Goal: Task Accomplishment & Management: Manage account settings

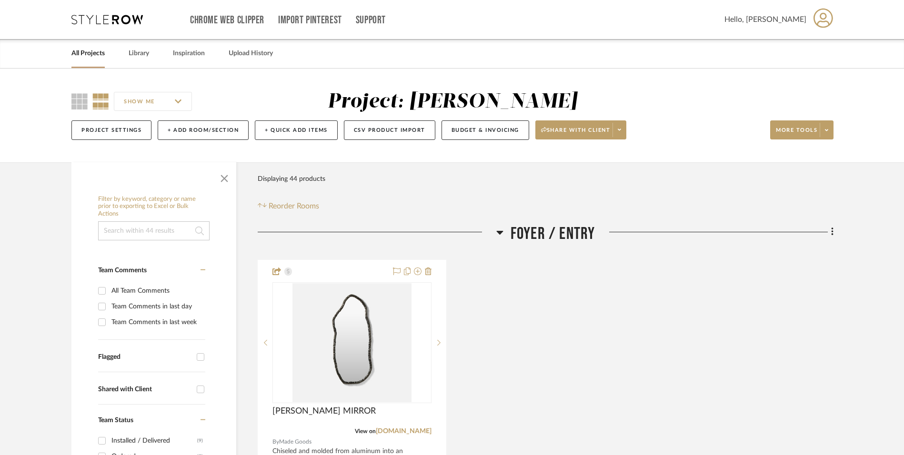
click at [112, 21] on icon at bounding box center [106, 20] width 71 height 10
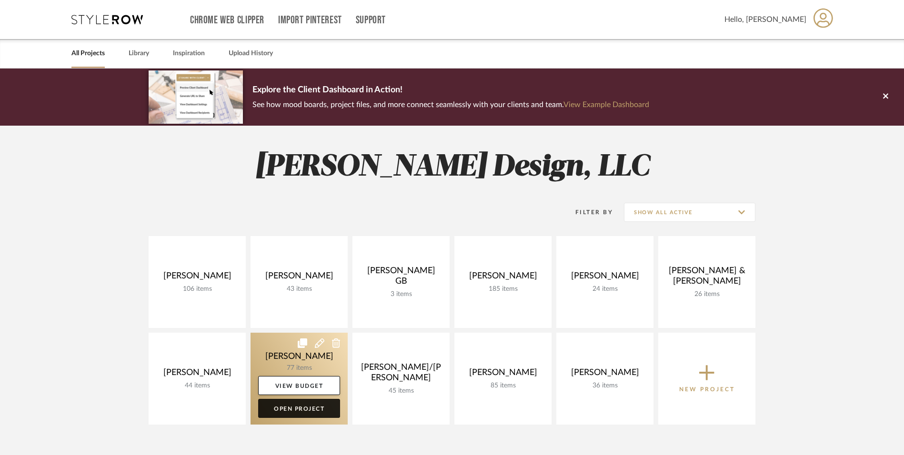
click at [313, 410] on link "Open Project" at bounding box center [299, 408] width 82 height 19
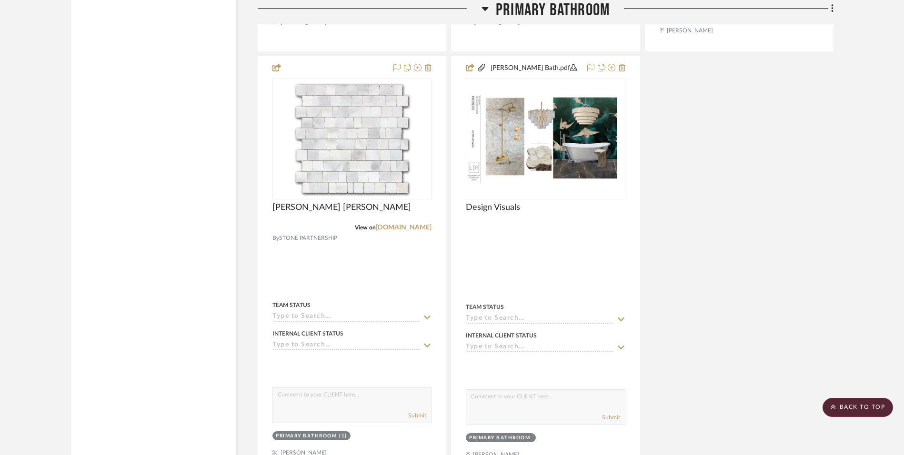
scroll to position [4523, 0]
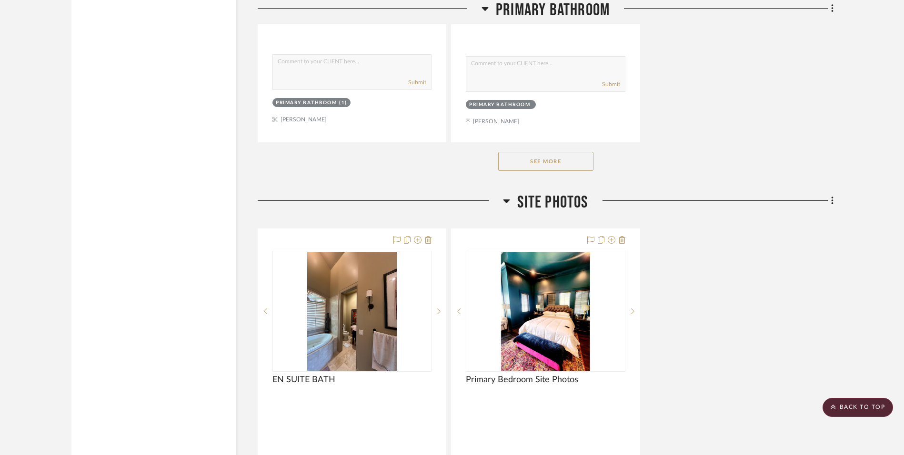
click at [563, 152] on button "See More" at bounding box center [545, 161] width 95 height 19
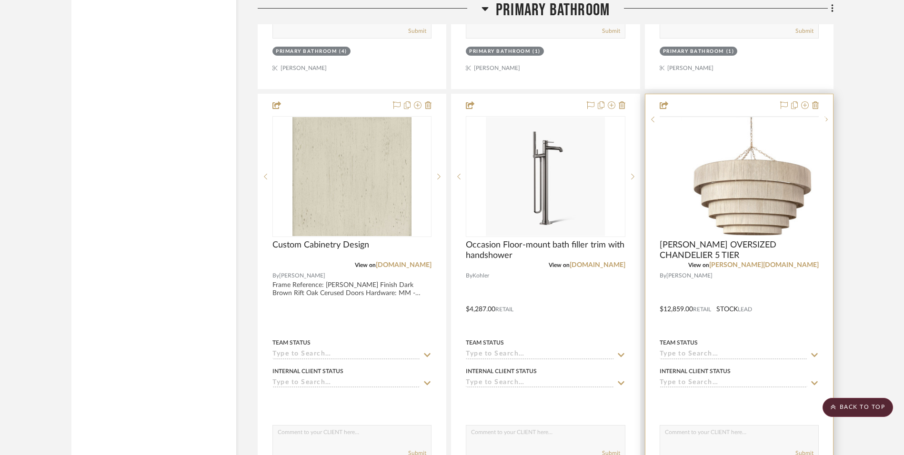
scroll to position [7142, 0]
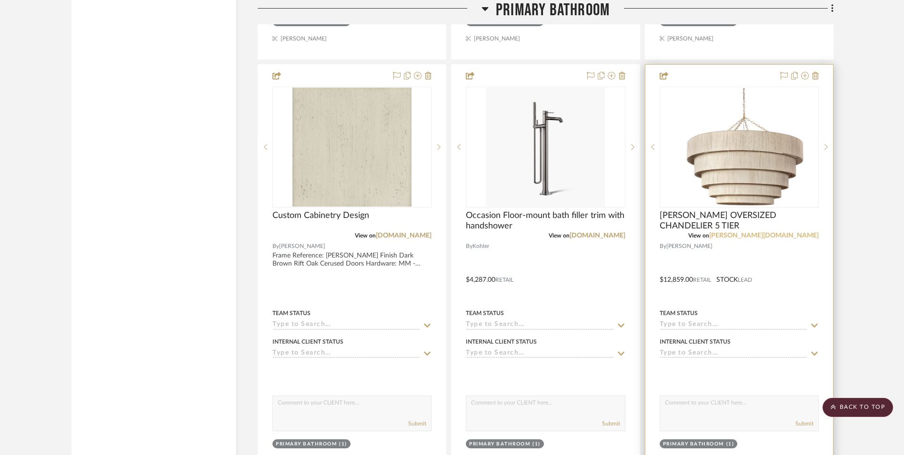
click at [805, 232] on link "[PERSON_NAME][DOMAIN_NAME]" at bounding box center [764, 235] width 110 height 7
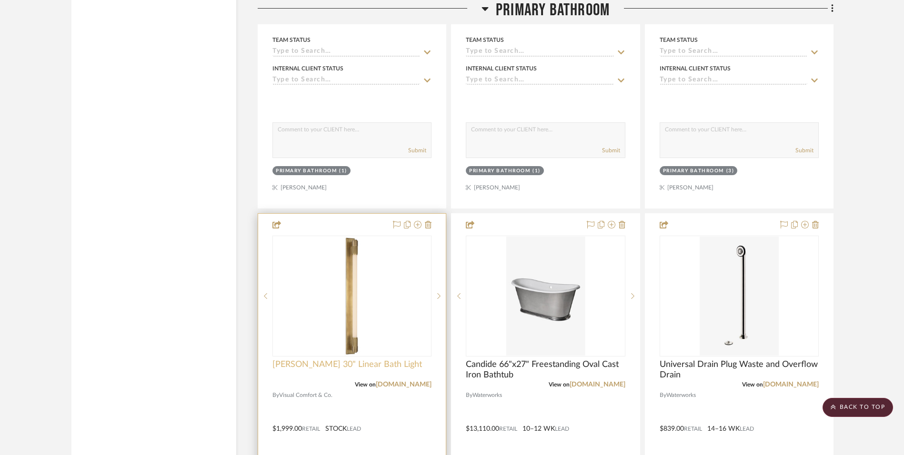
scroll to position [6618, 0]
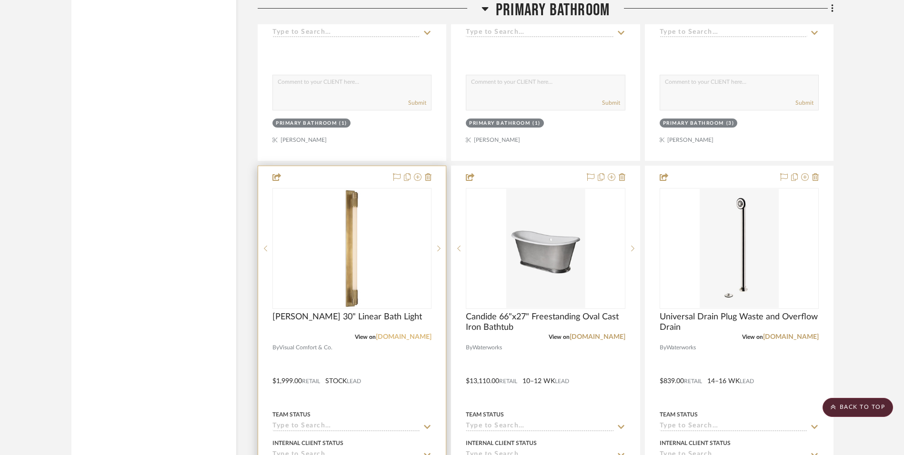
click at [397, 334] on link "[DOMAIN_NAME]" at bounding box center [404, 337] width 56 height 7
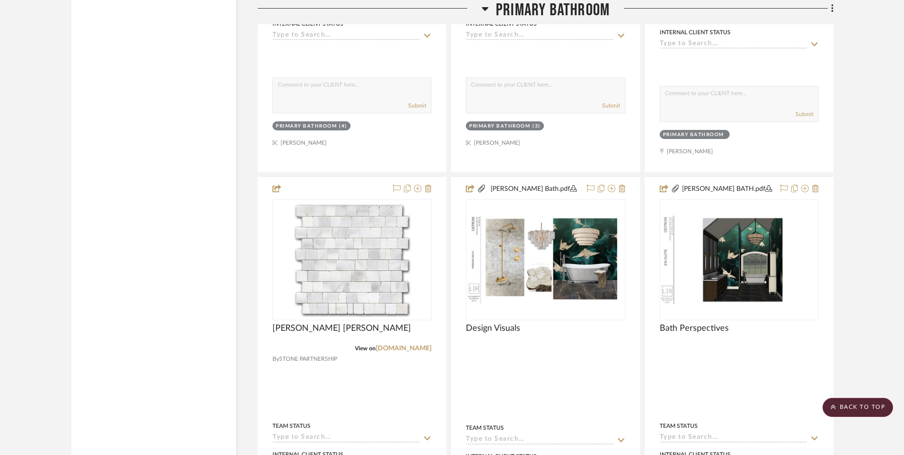
scroll to position [4154, 0]
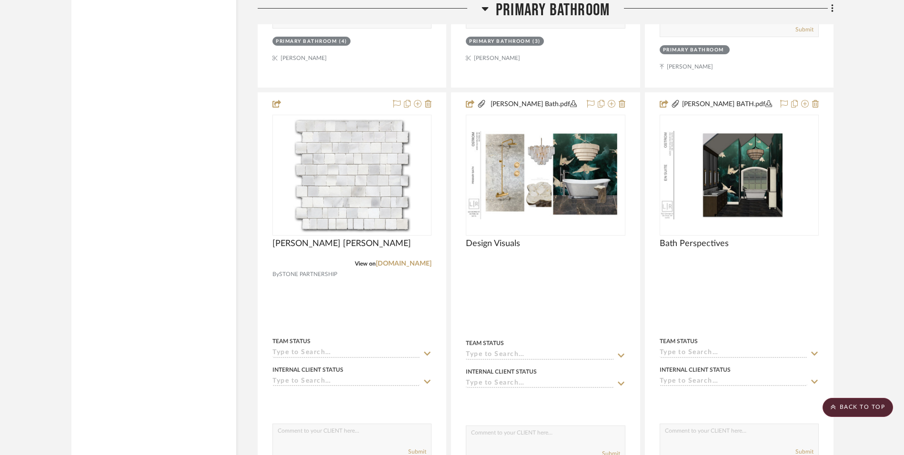
click at [587, 11] on span "Primary Bathroom" at bounding box center [553, 10] width 114 height 20
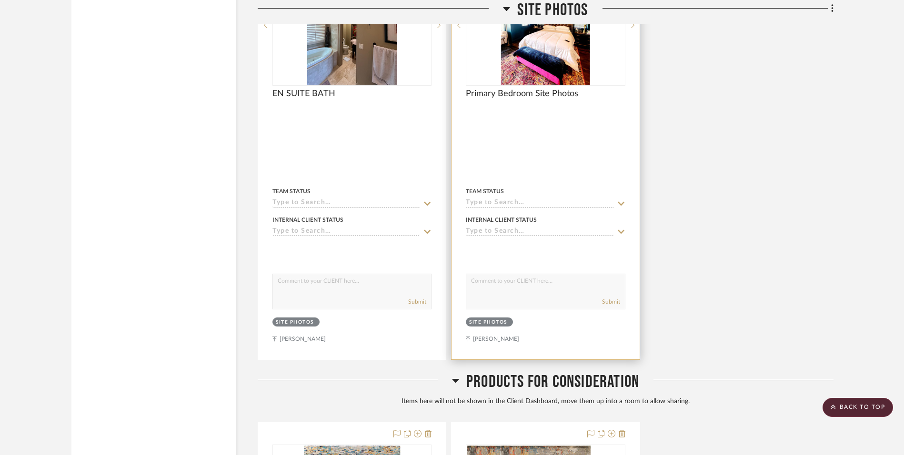
scroll to position [3430, 0]
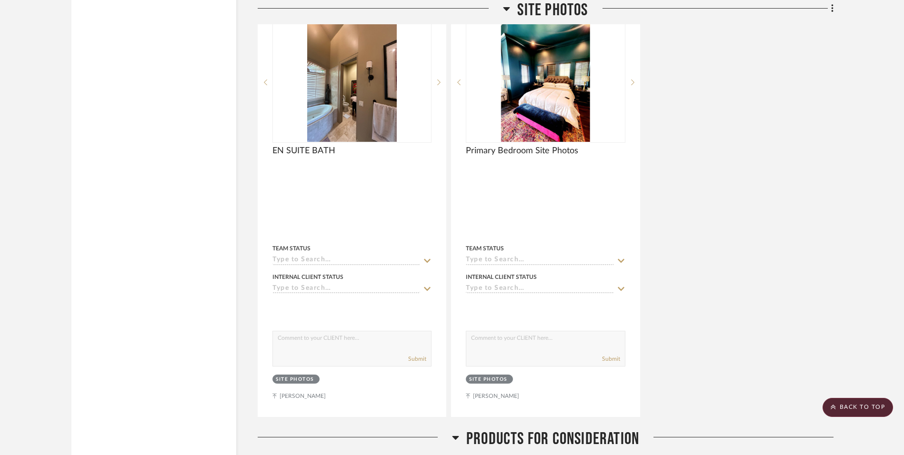
click at [590, 429] on span "Products For Consideration" at bounding box center [552, 439] width 173 height 20
click at [566, 9] on span "Site Photos" at bounding box center [552, 10] width 70 height 20
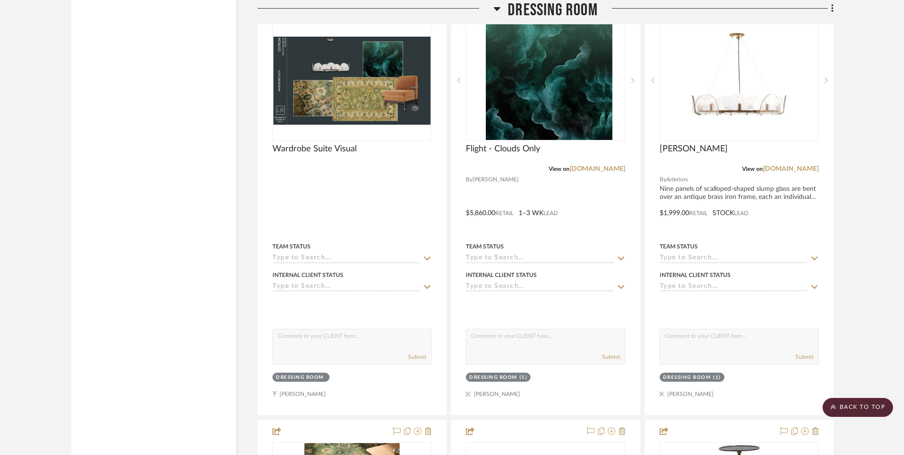
click at [579, 9] on span "Dressing Room" at bounding box center [553, 10] width 90 height 20
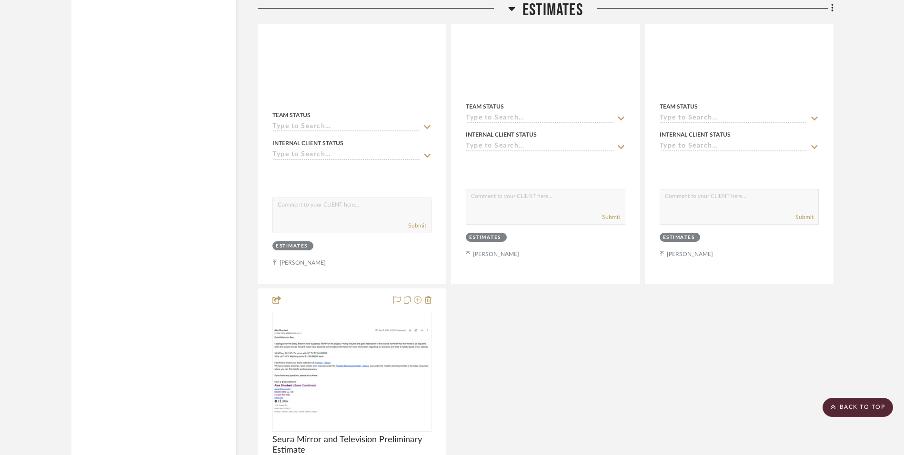
click at [563, 10] on span "Estimates" at bounding box center [552, 10] width 60 height 20
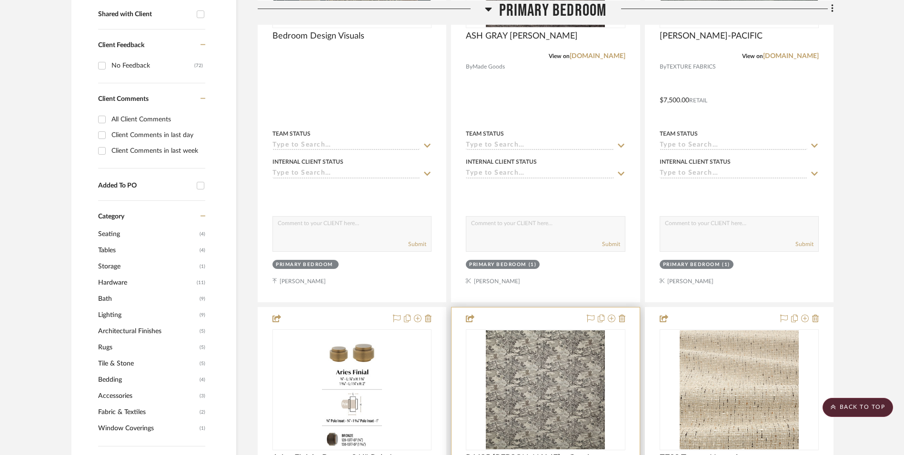
scroll to position [0, 0]
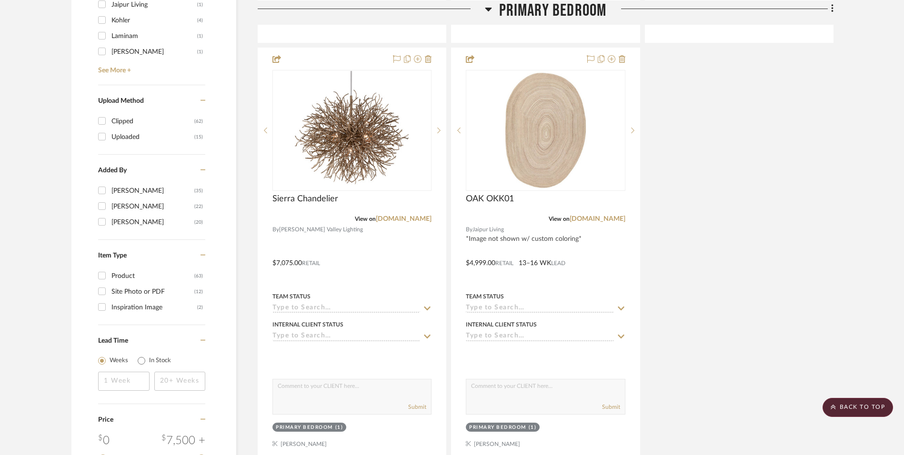
scroll to position [1143, 0]
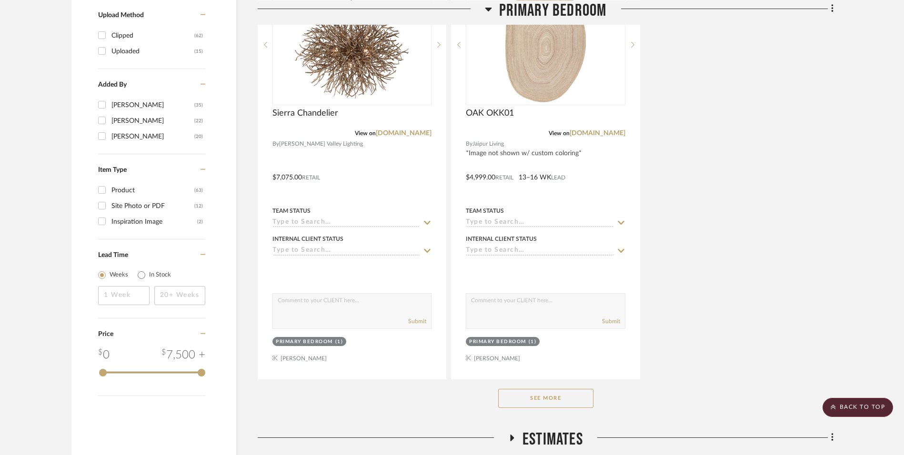
click at [573, 404] on button "See More" at bounding box center [545, 398] width 95 height 19
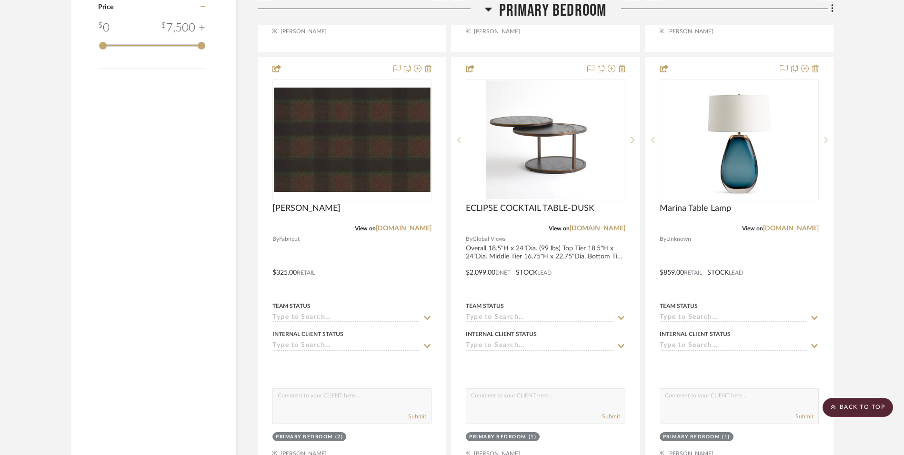
scroll to position [1476, 0]
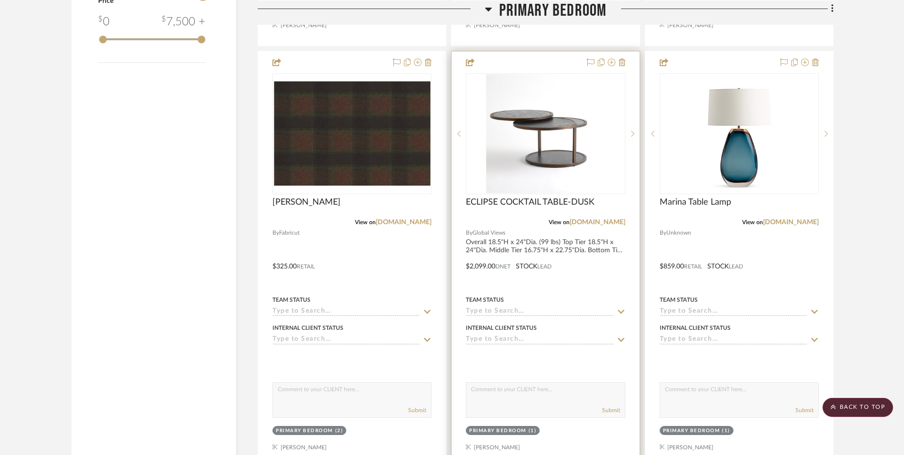
click at [622, 310] on icon at bounding box center [621, 312] width 9 height 8
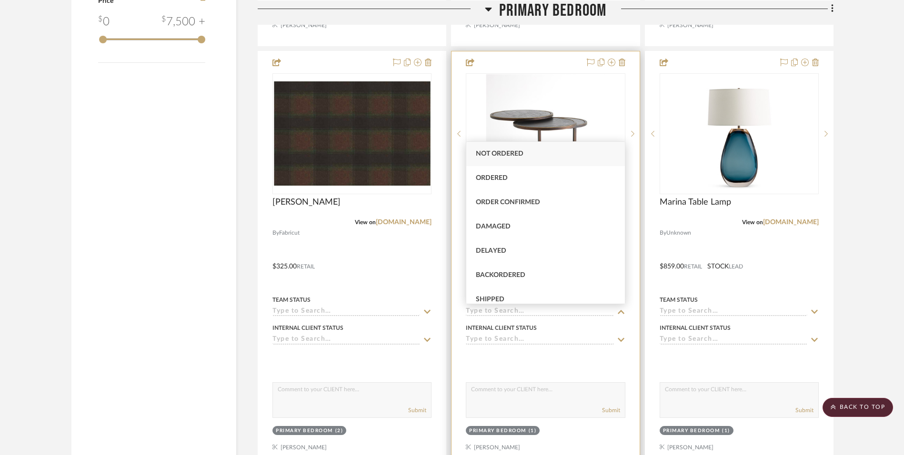
click at [586, 284] on div at bounding box center [545, 259] width 188 height 417
click icon
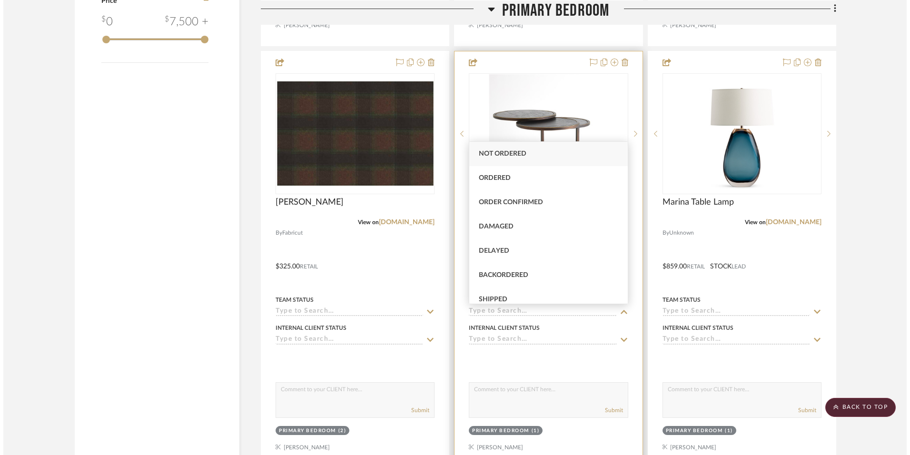
click span "Received"
type input "[DATE]"
type input "Received"
type input "[DATE]"
type input "Received"
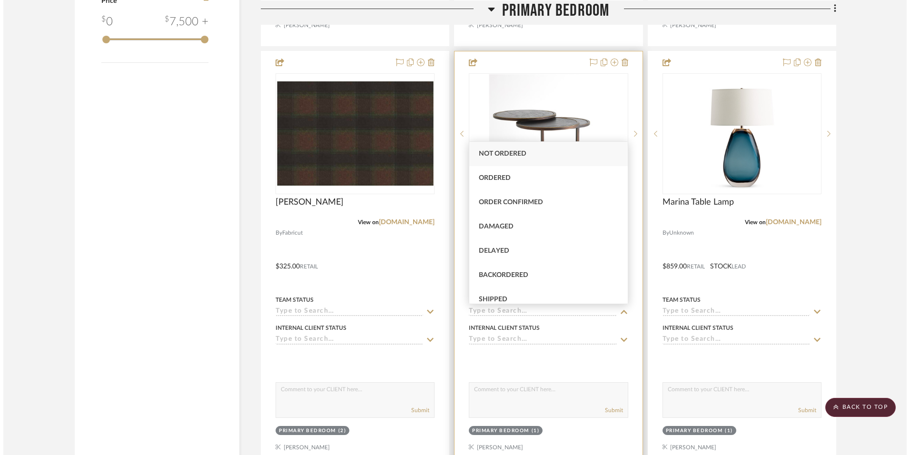
click form "Show in Client Dashboard Bulk Manage Dashboard Settings Include in Budget View …"
click icon "close"
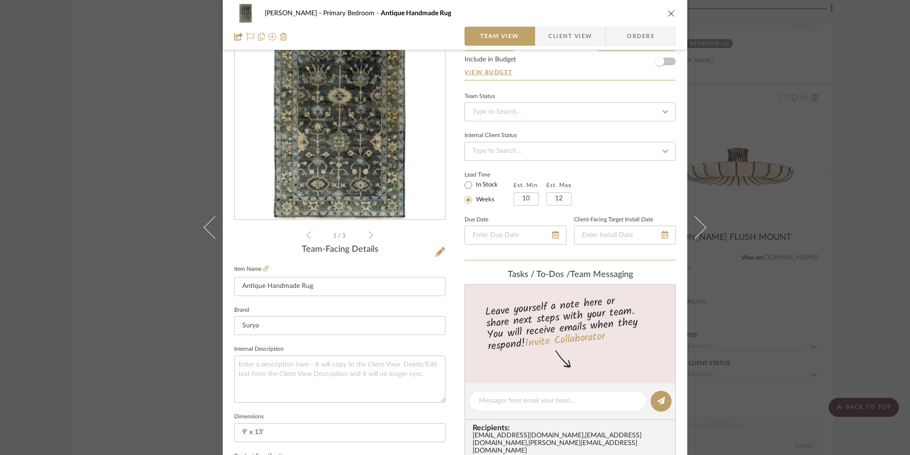
scroll to position [0, 0]
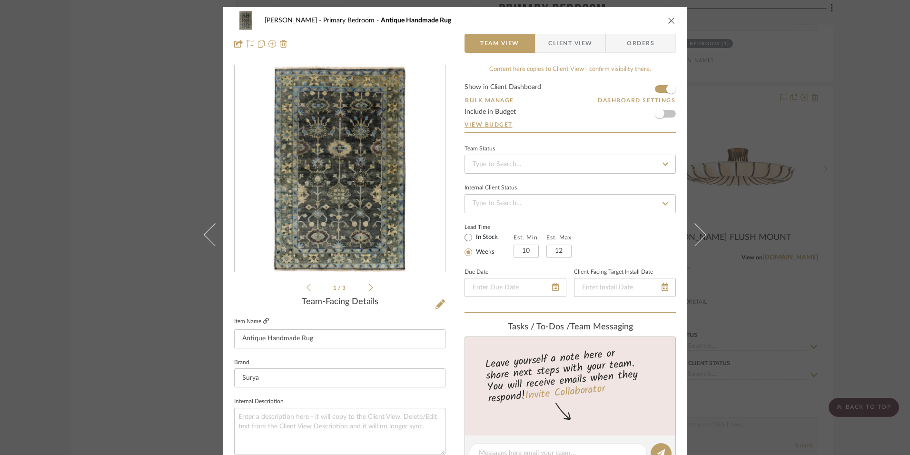
click at [263, 319] on icon at bounding box center [266, 321] width 6 height 6
click at [668, 21] on icon "close" at bounding box center [672, 21] width 8 height 8
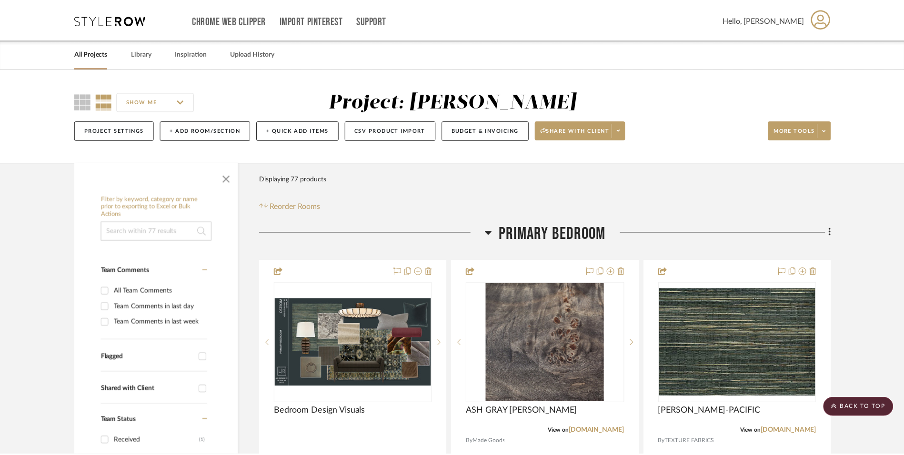
scroll to position [2285, 0]
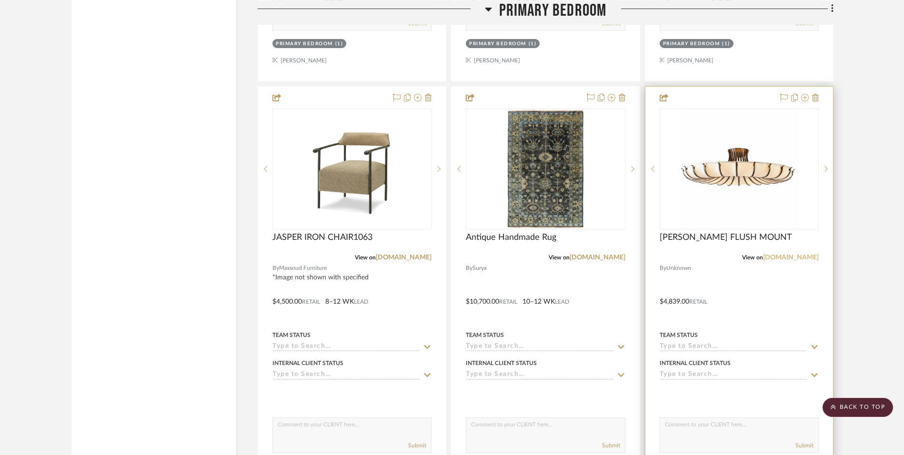
click at [802, 259] on link "[DOMAIN_NAME]" at bounding box center [791, 257] width 56 height 7
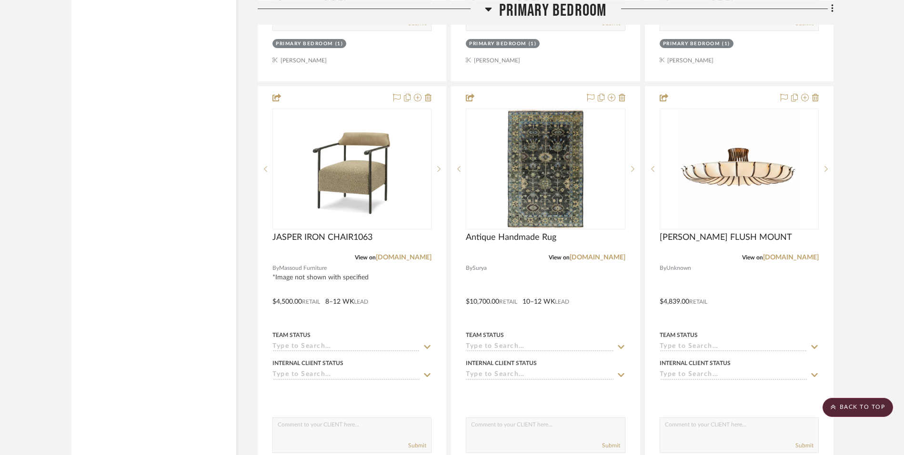
click at [872, 166] on project-details-page "SHOW ME Project: [PERSON_NAME] Project Settings + Add Room/Section + Quick Add …" at bounding box center [452, 119] width 904 height 4672
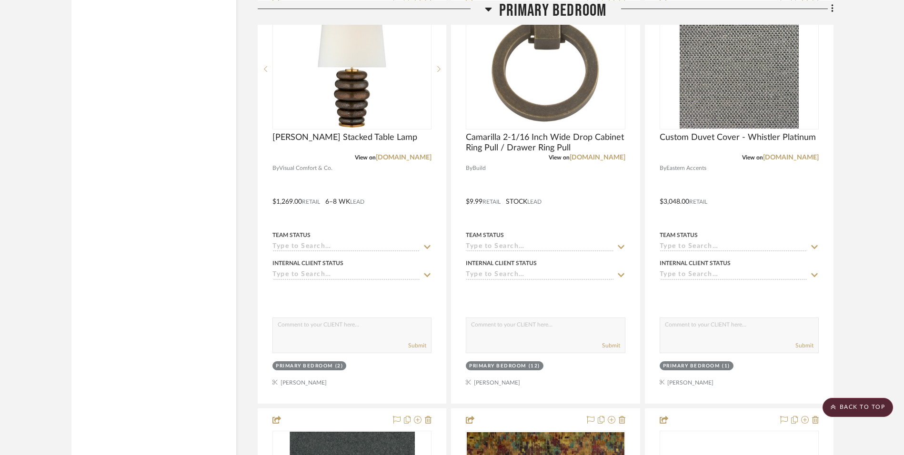
scroll to position [2809, 0]
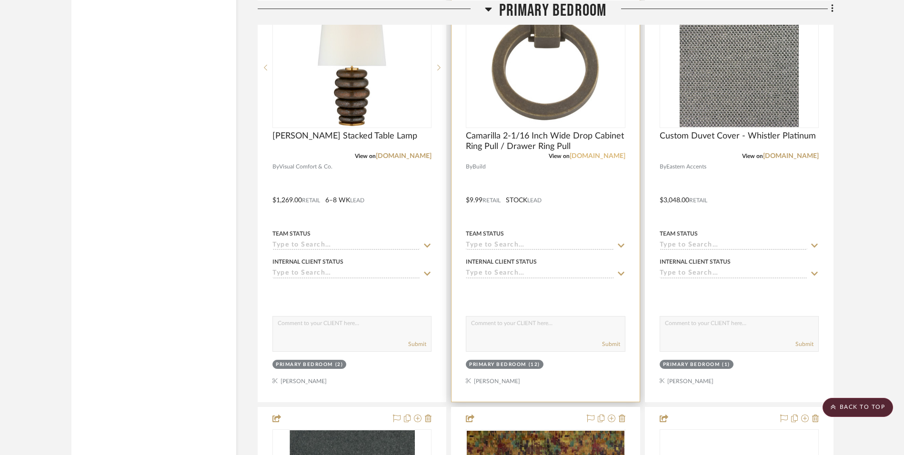
click at [618, 157] on link "[DOMAIN_NAME]" at bounding box center [597, 156] width 56 height 7
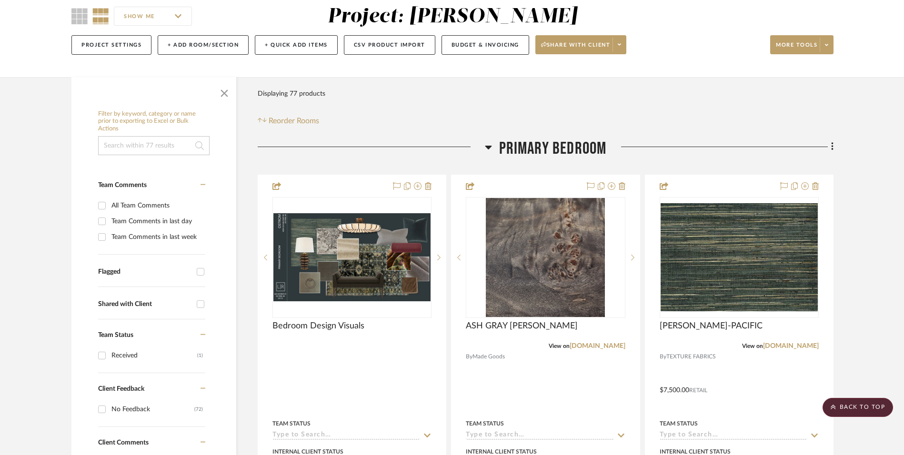
scroll to position [0, 0]
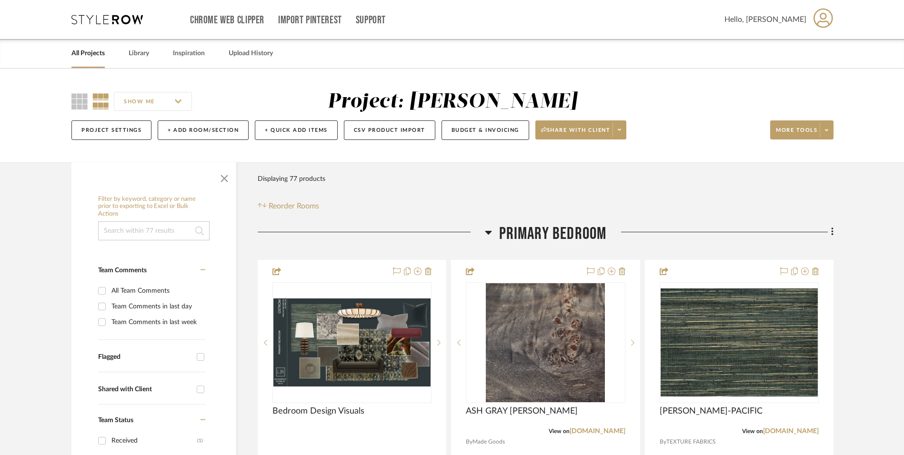
click at [102, 14] on div "Chrome Web Clipper Import Pinterest Support All Projects Library Inspiration Up…" at bounding box center [452, 19] width 762 height 39
click at [95, 21] on icon at bounding box center [106, 20] width 71 height 10
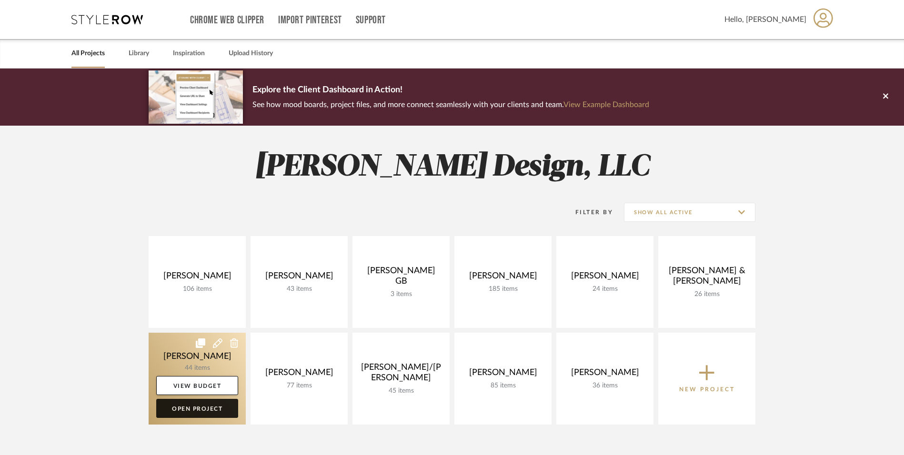
click at [214, 409] on link "Open Project" at bounding box center [197, 408] width 82 height 19
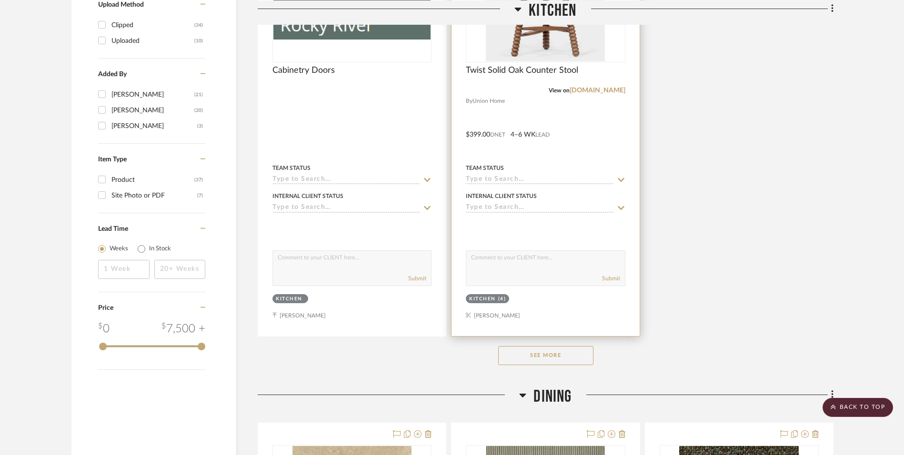
scroll to position [1190, 0]
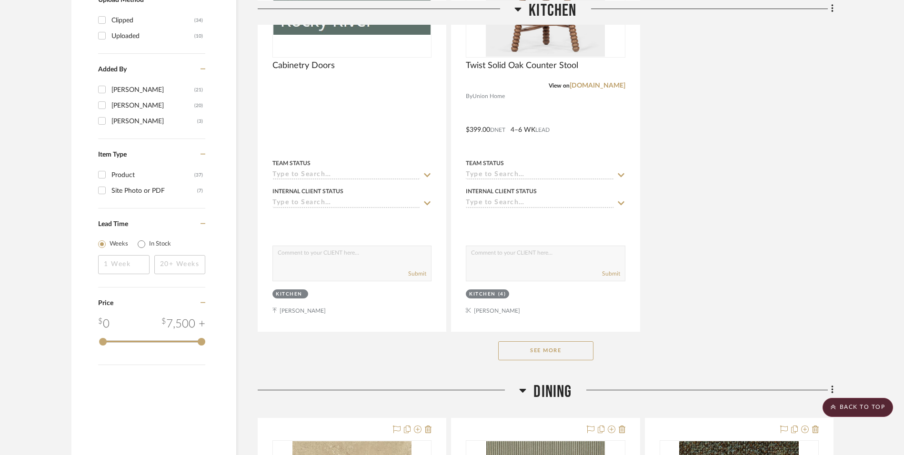
click at [548, 353] on button "See More" at bounding box center [545, 350] width 95 height 19
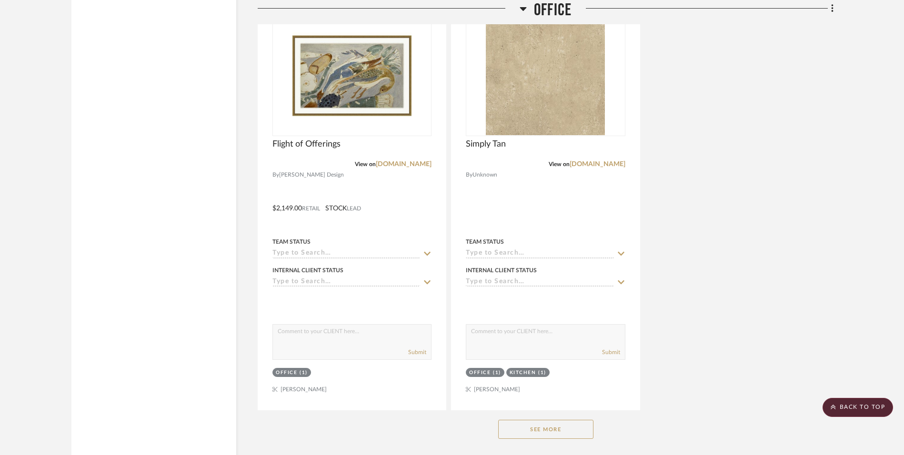
scroll to position [3000, 0]
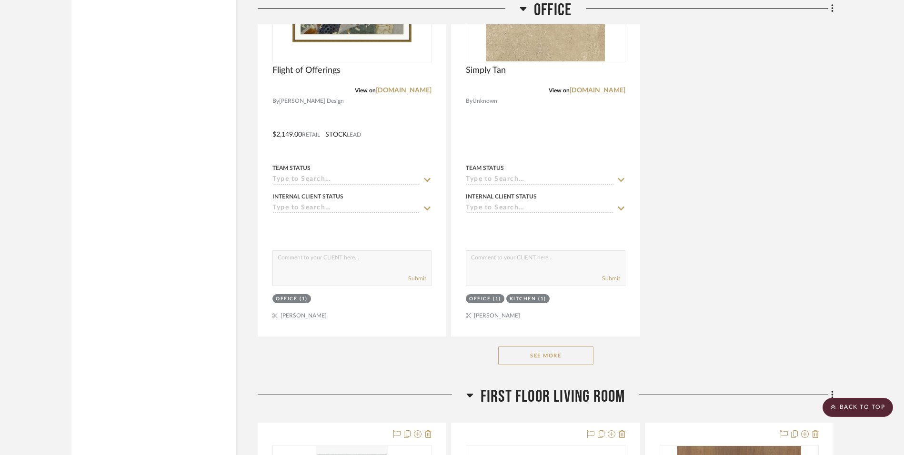
click at [577, 360] on button "See More" at bounding box center [545, 355] width 95 height 19
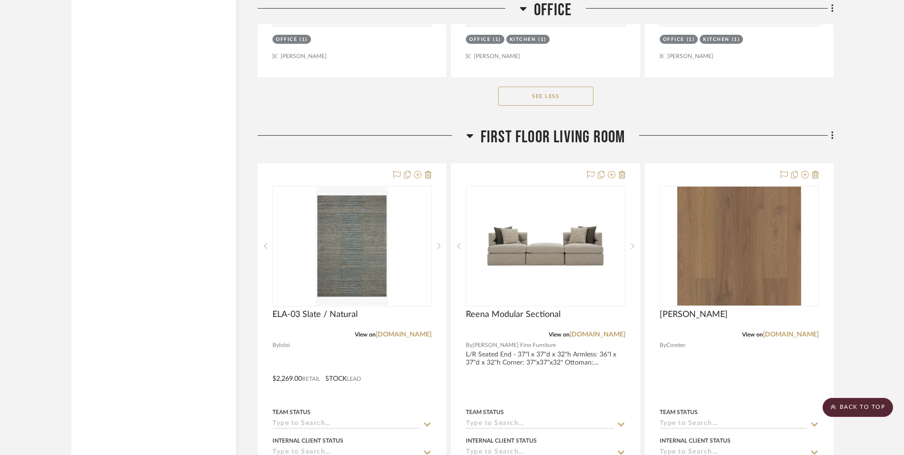
scroll to position [3285, 0]
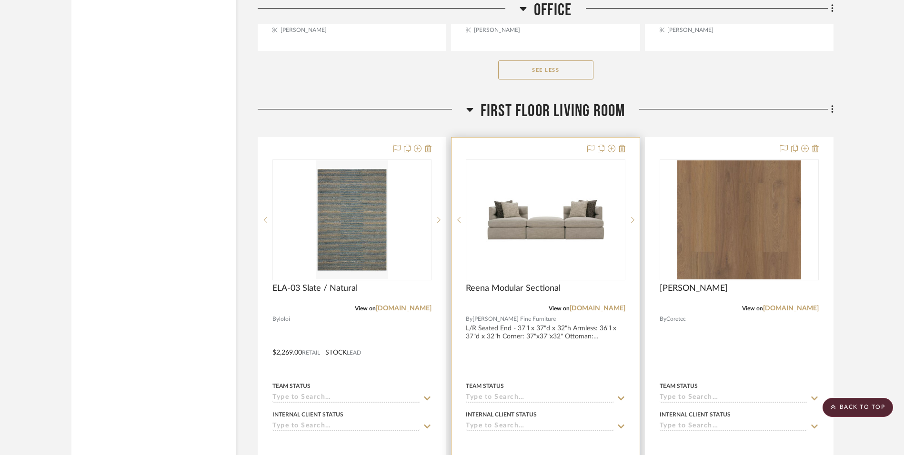
click at [577, 359] on div at bounding box center [545, 346] width 188 height 417
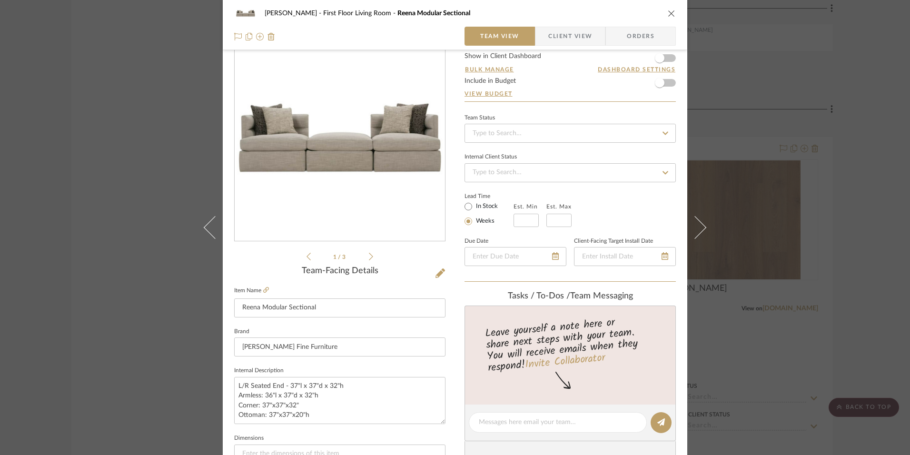
scroll to position [48, 0]
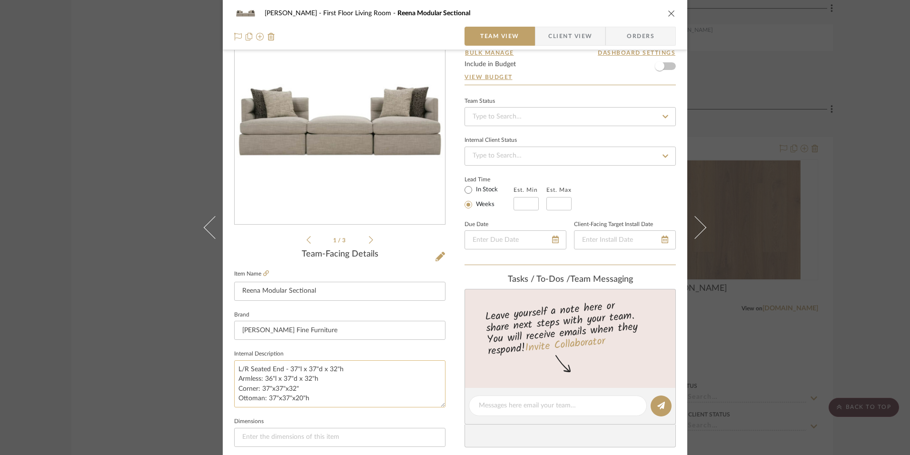
click at [341, 402] on textarea "L/R Seated End - 37"l x 37"d x 32"h Armless: 36"l x 37"d x 32"h Corner: 37"x37"…" at bounding box center [339, 383] width 211 height 47
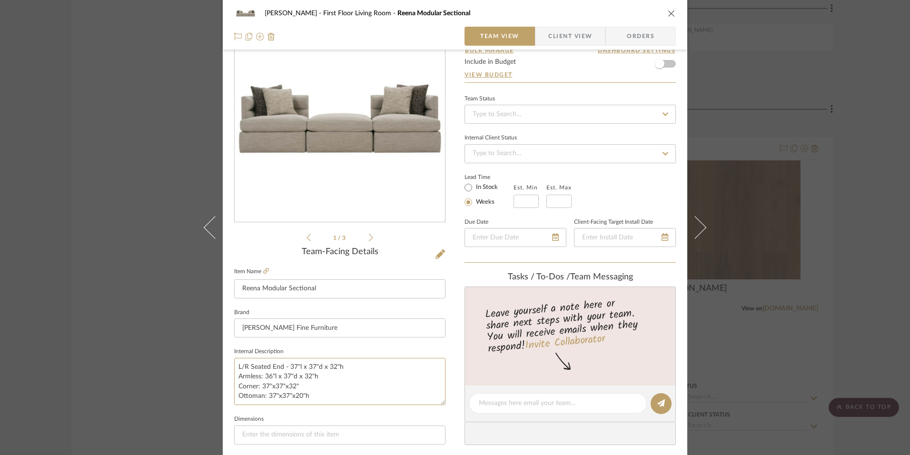
scroll to position [0, 0]
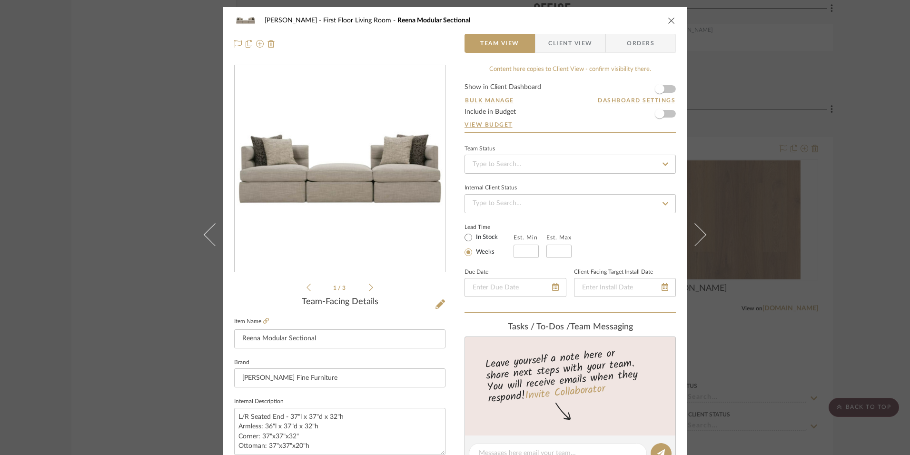
click at [668, 18] on icon "close" at bounding box center [672, 21] width 8 height 8
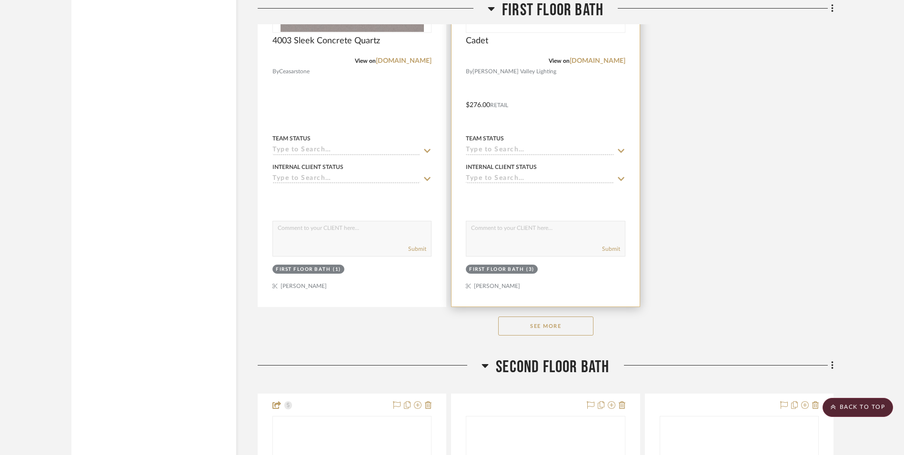
scroll to position [4857, 0]
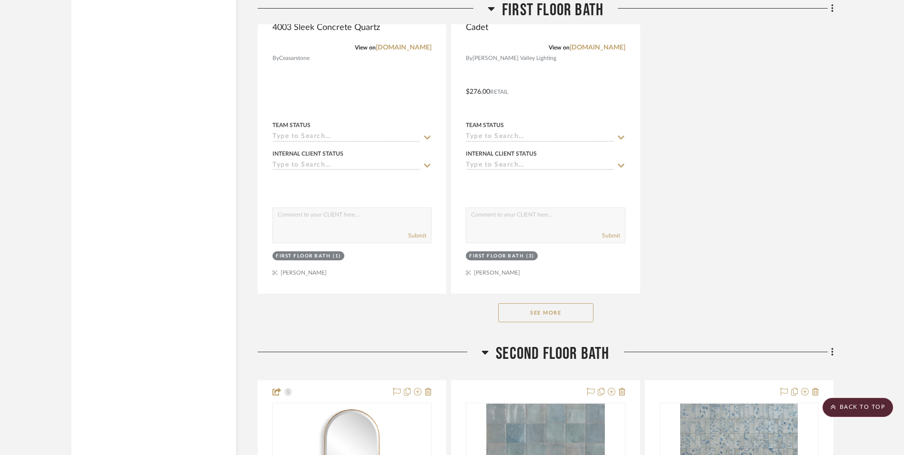
click at [556, 313] on button "See More" at bounding box center [545, 312] width 95 height 19
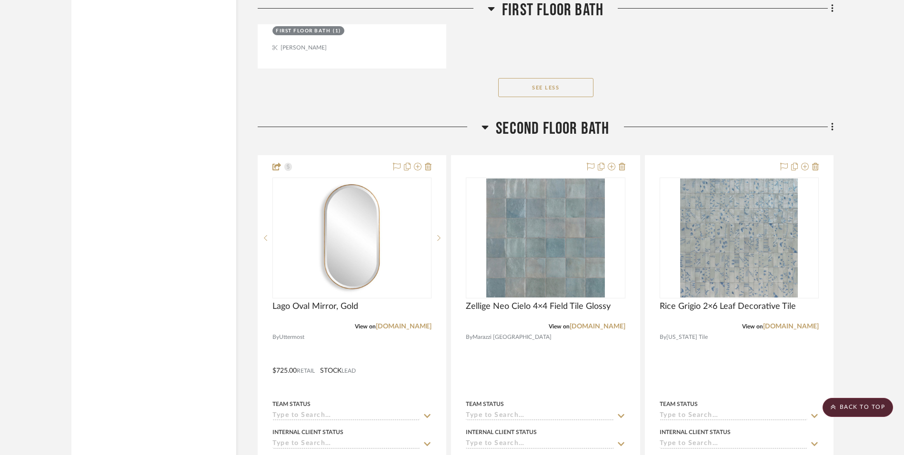
scroll to position [5523, 0]
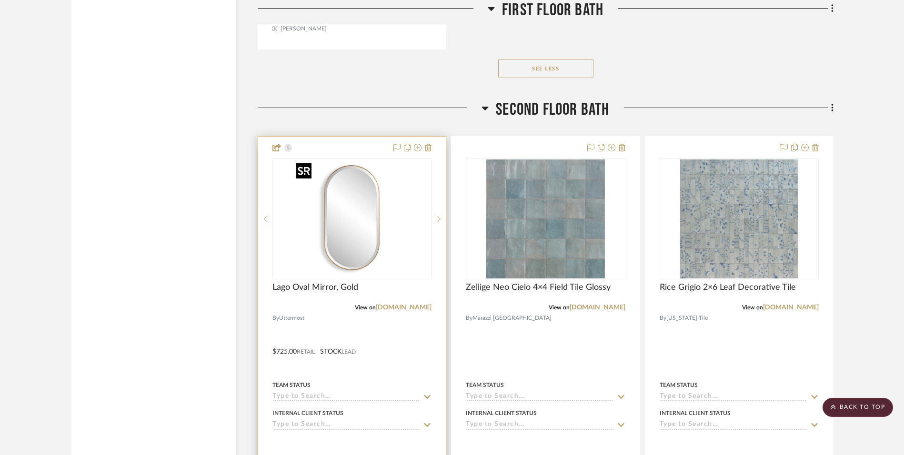
click at [353, 204] on img "0" at bounding box center [351, 219] width 119 height 119
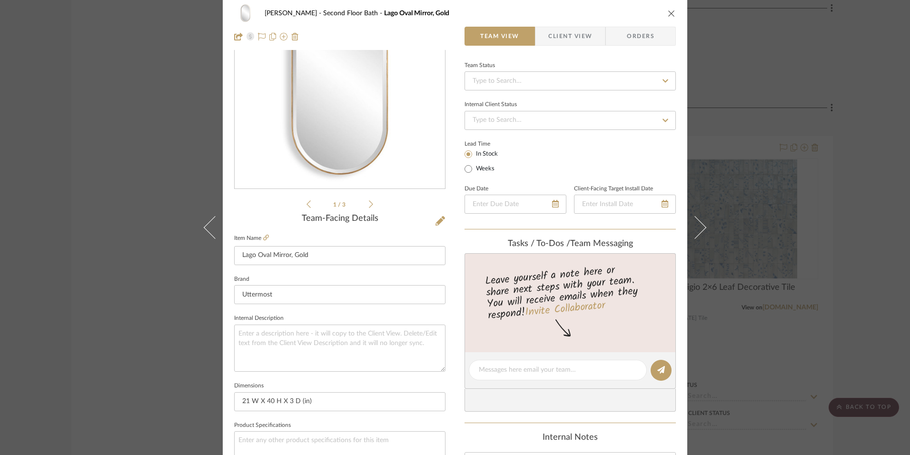
scroll to position [0, 0]
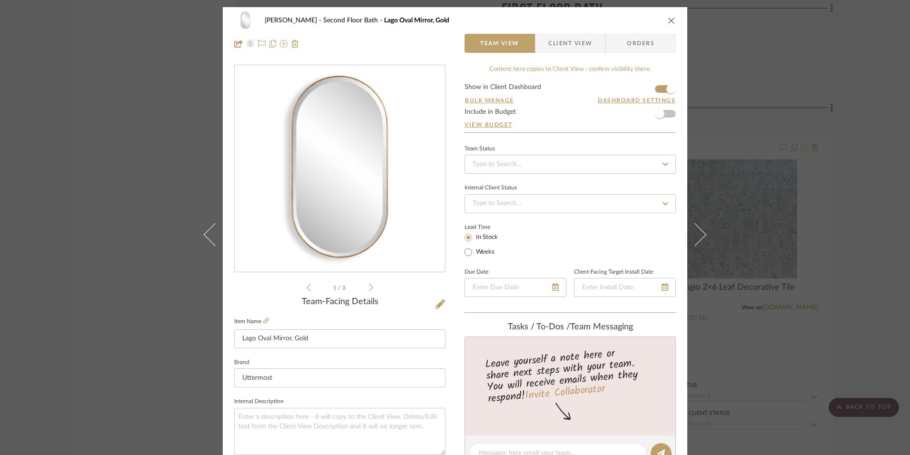
click at [672, 20] on button "close" at bounding box center [672, 20] width 9 height 9
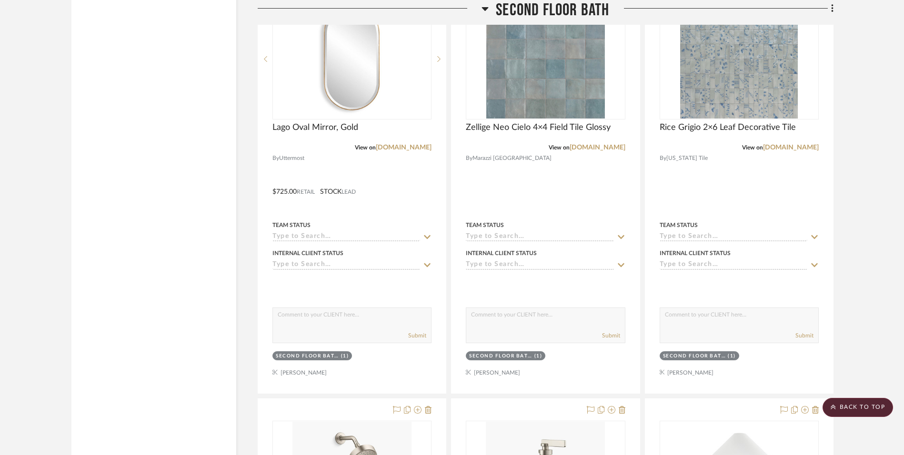
scroll to position [5666, 0]
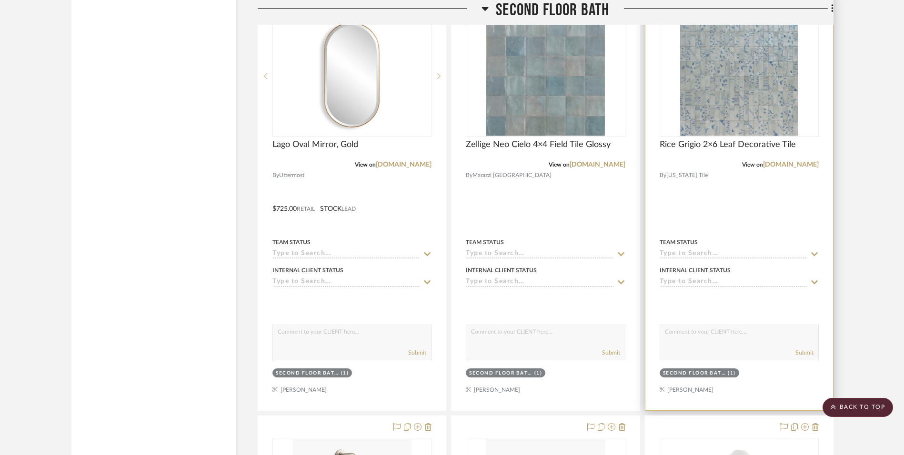
click at [742, 230] on div at bounding box center [739, 202] width 188 height 417
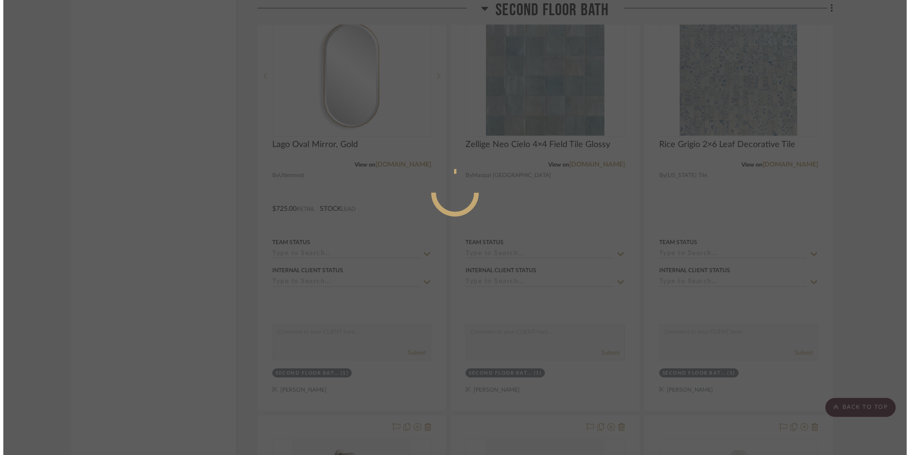
scroll to position [0, 0]
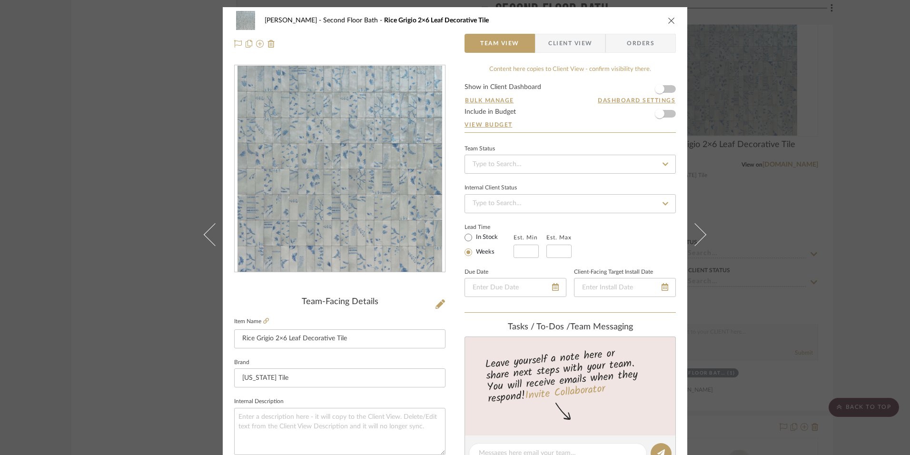
click at [668, 21] on icon "close" at bounding box center [672, 21] width 8 height 8
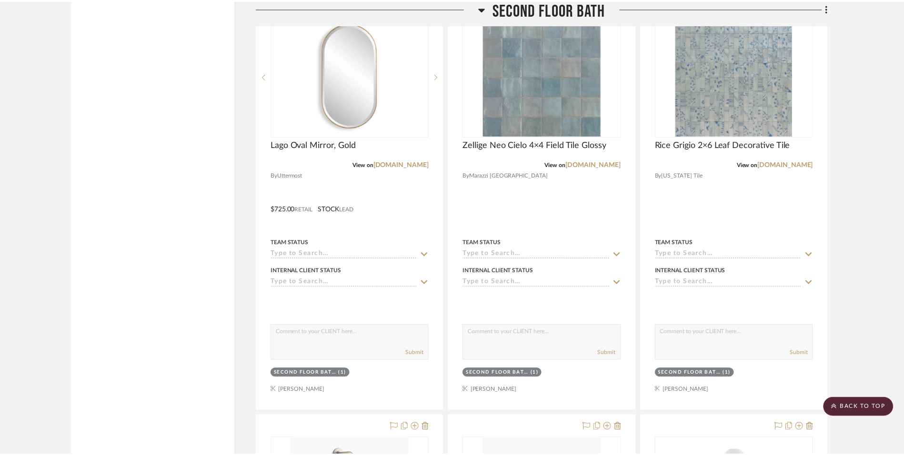
scroll to position [5666, 0]
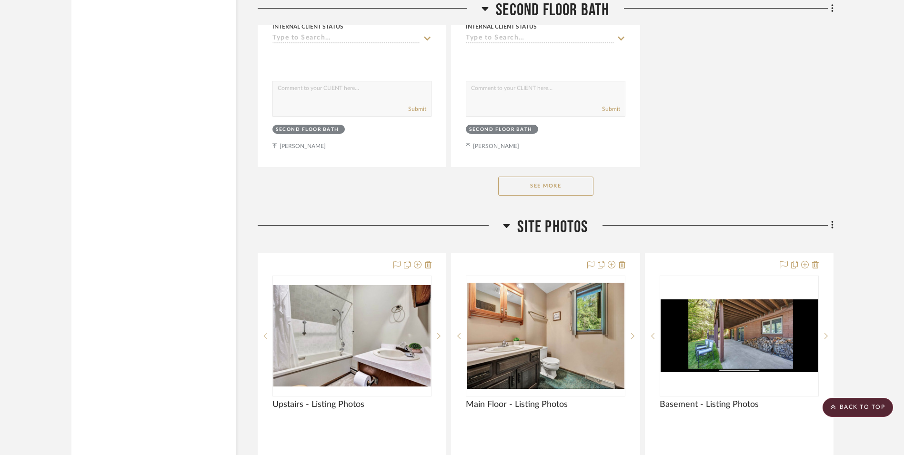
scroll to position [6761, 0]
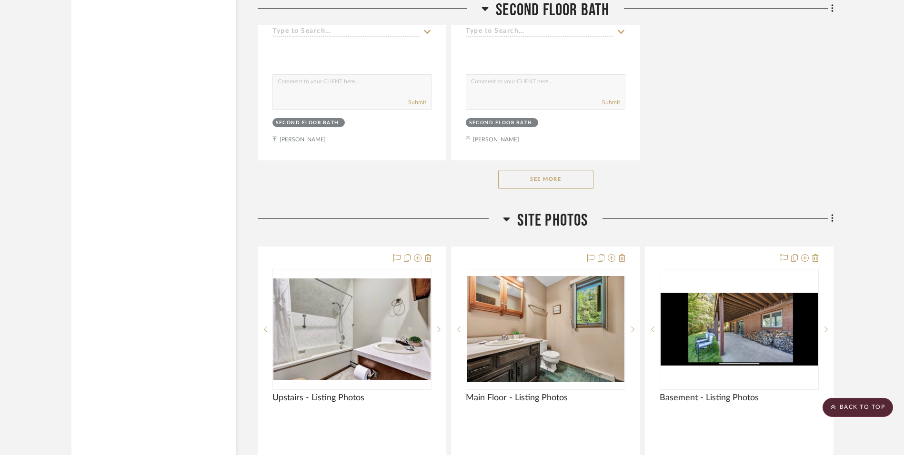
click at [559, 178] on button "See More" at bounding box center [545, 179] width 95 height 19
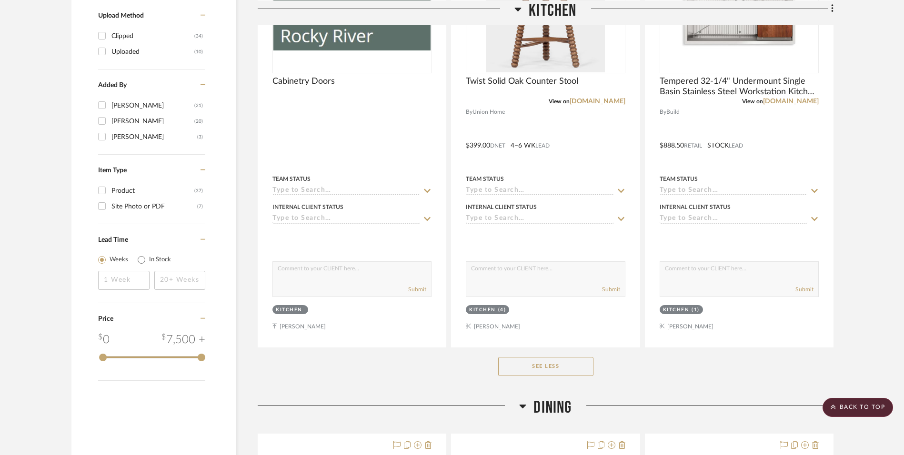
scroll to position [0, 0]
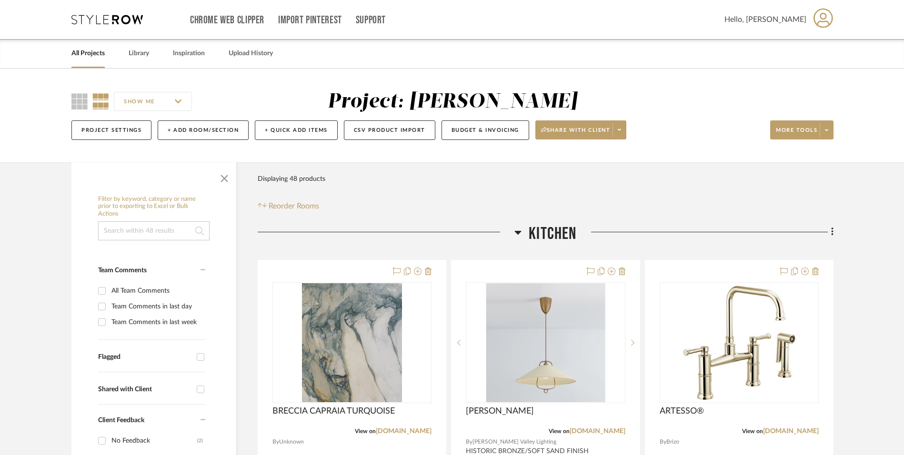
click at [108, 16] on icon at bounding box center [106, 20] width 71 height 10
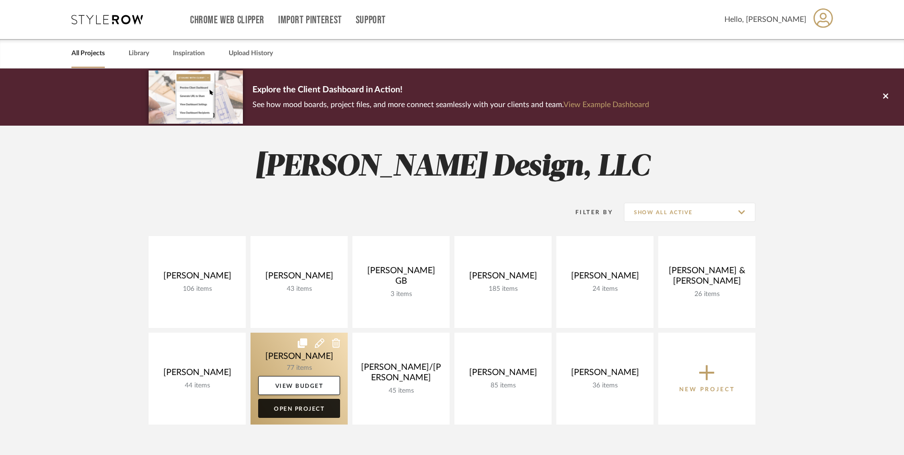
click at [296, 407] on link "Open Project" at bounding box center [299, 408] width 82 height 19
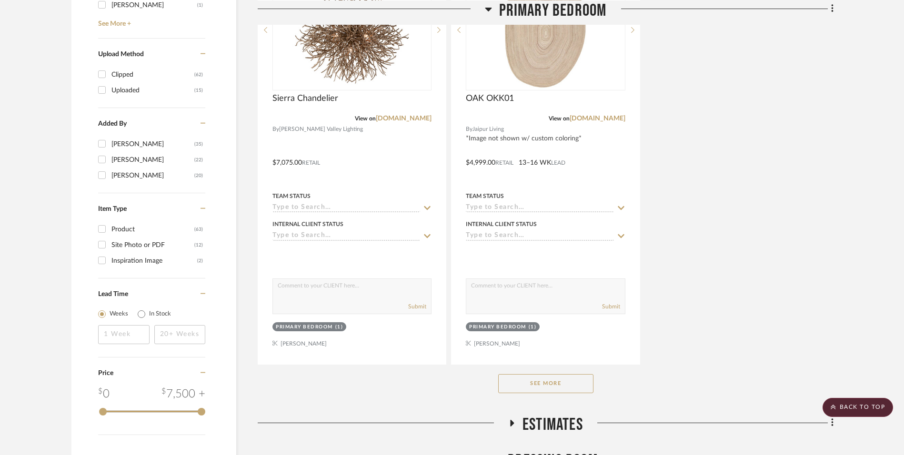
scroll to position [1190, 0]
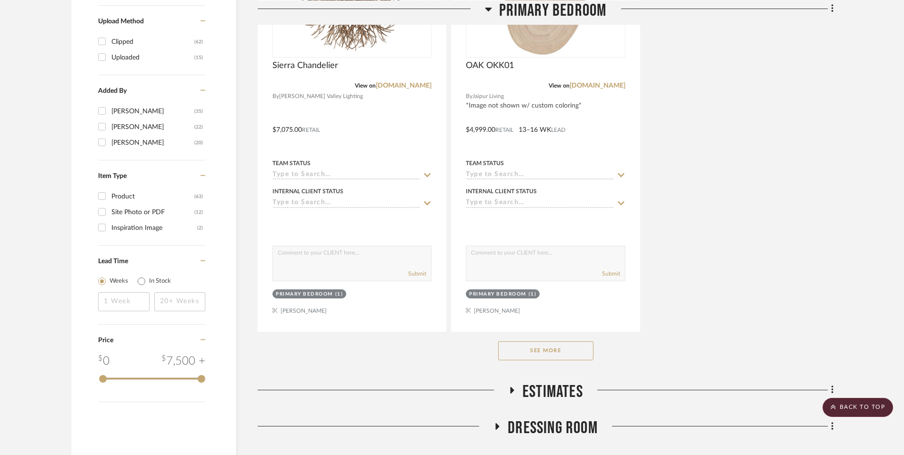
click at [554, 353] on button "See More" at bounding box center [545, 350] width 95 height 19
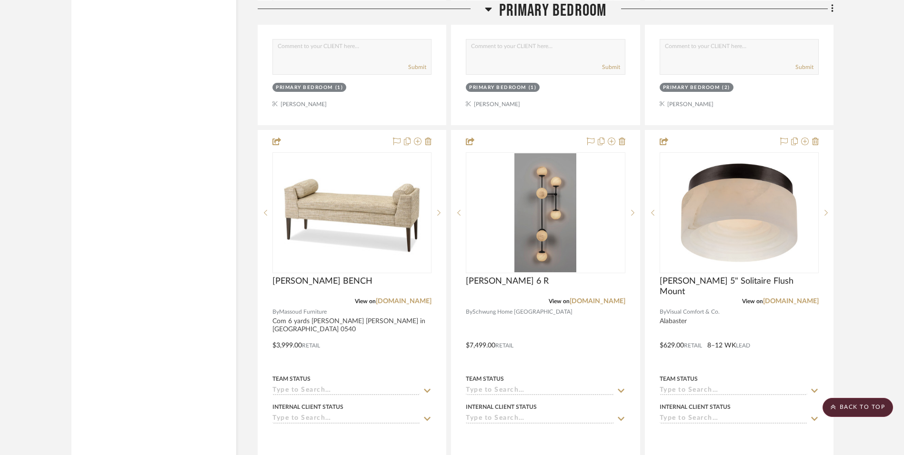
scroll to position [4000, 0]
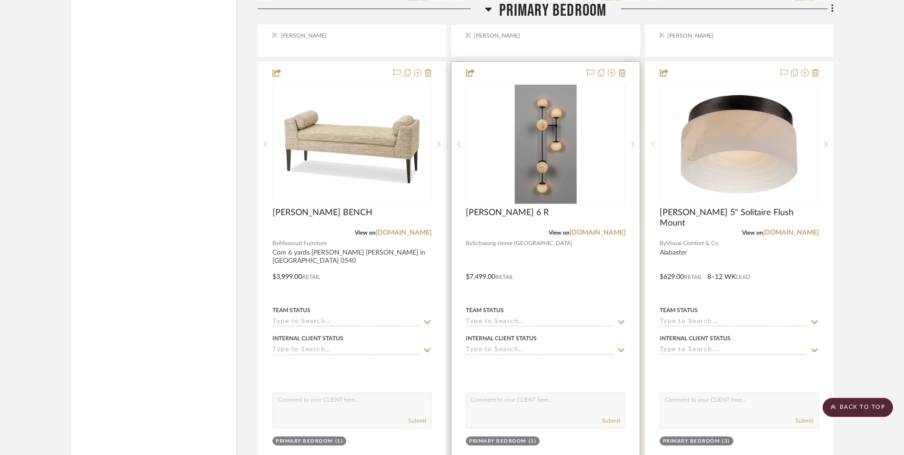
click at [555, 265] on div at bounding box center [545, 270] width 188 height 417
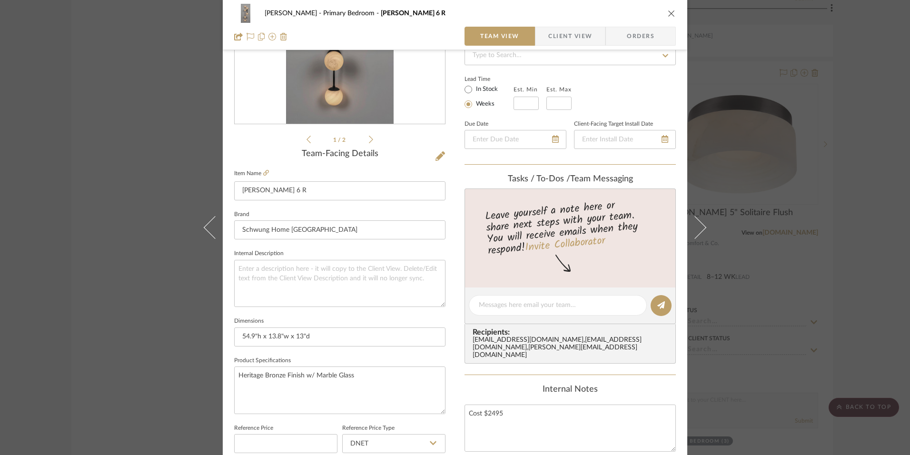
scroll to position [0, 0]
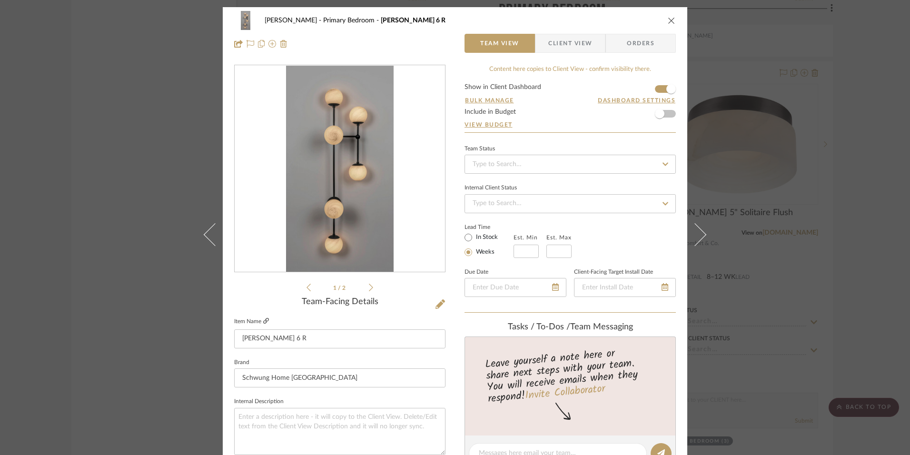
click at [263, 320] on icon at bounding box center [266, 321] width 6 height 6
click at [671, 20] on icon "close" at bounding box center [672, 21] width 8 height 8
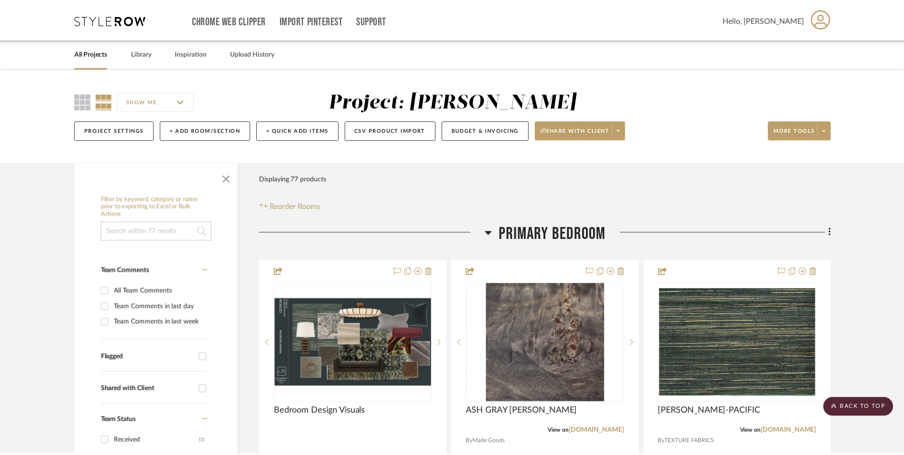
scroll to position [4000, 0]
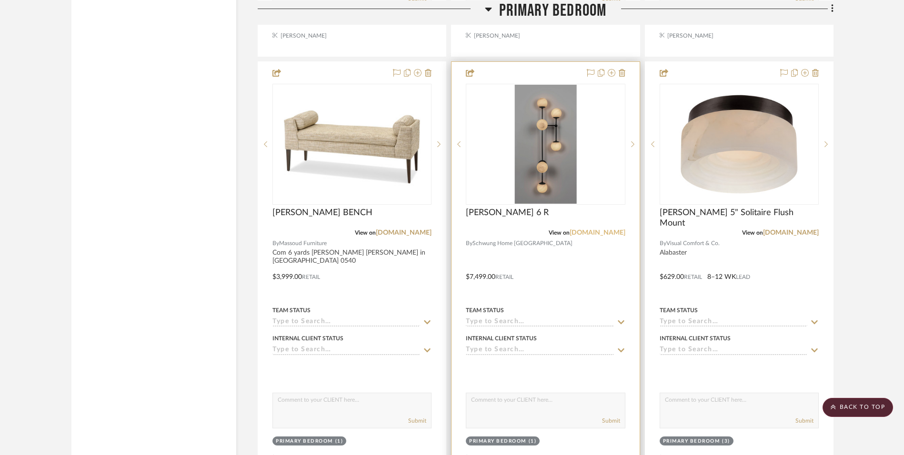
click at [600, 230] on link "[DOMAIN_NAME]" at bounding box center [597, 232] width 56 height 7
